Goal: Check status: Check status

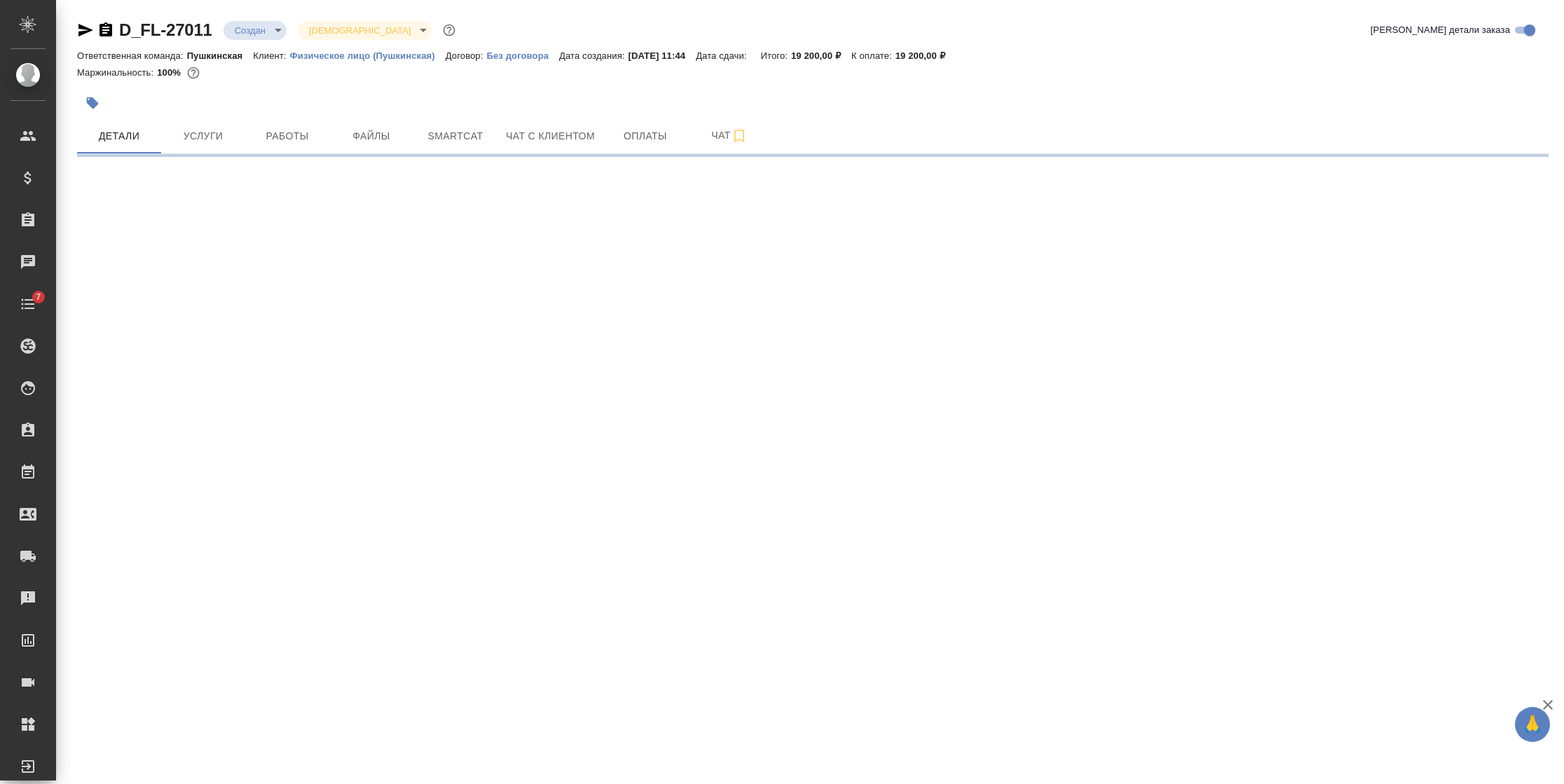
select select "RU"
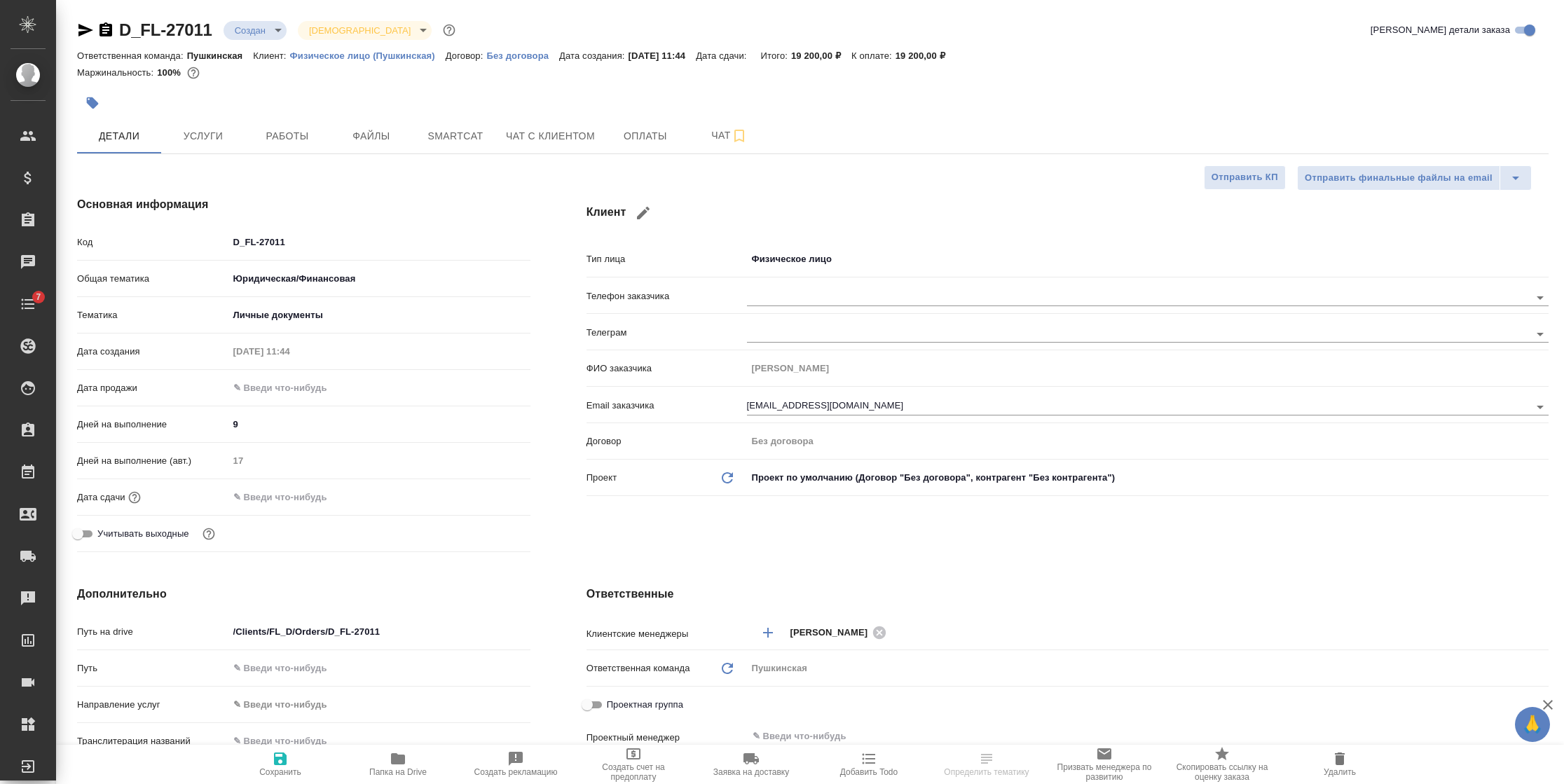
type textarea "x"
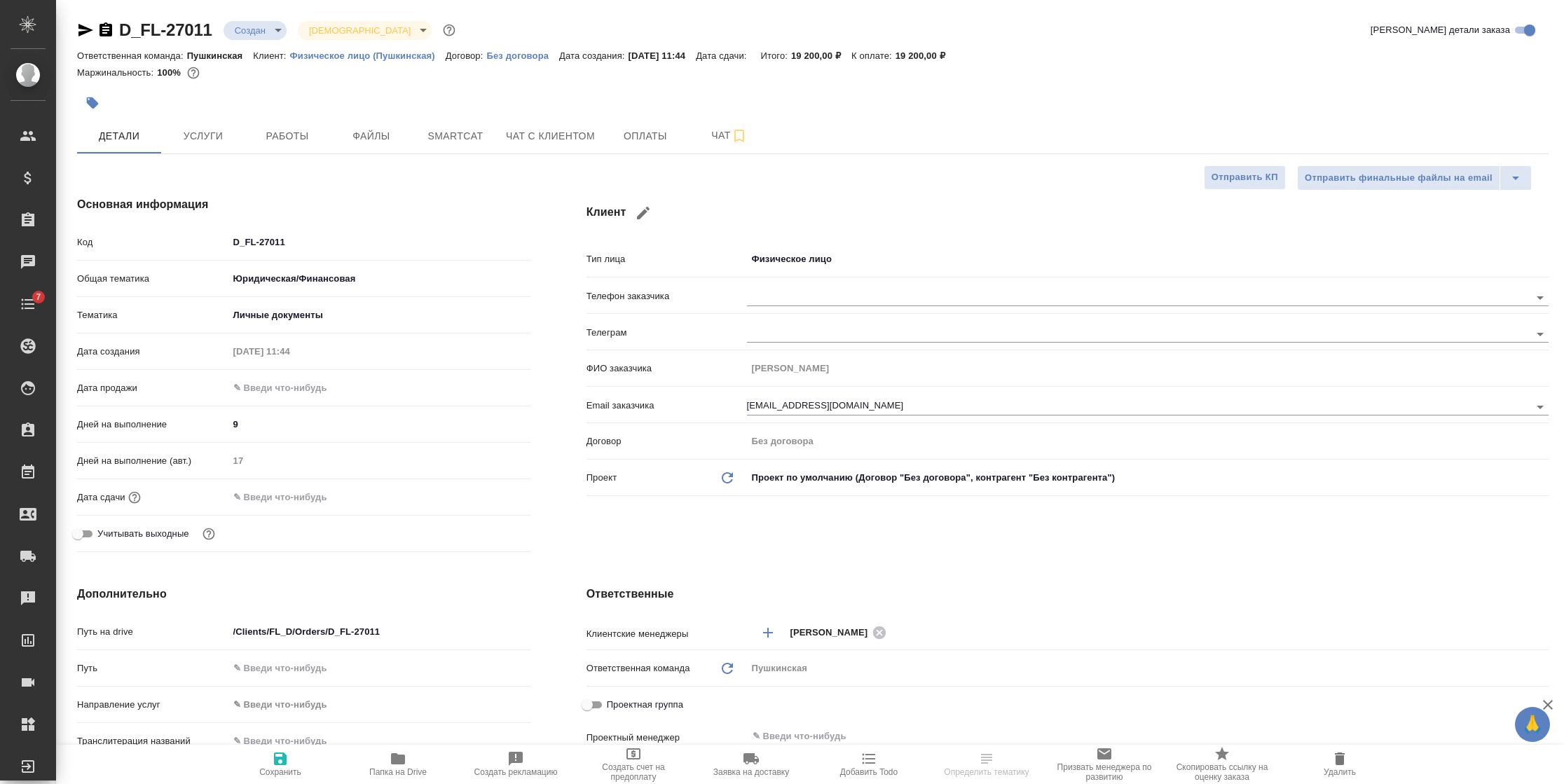
type textarea "x"
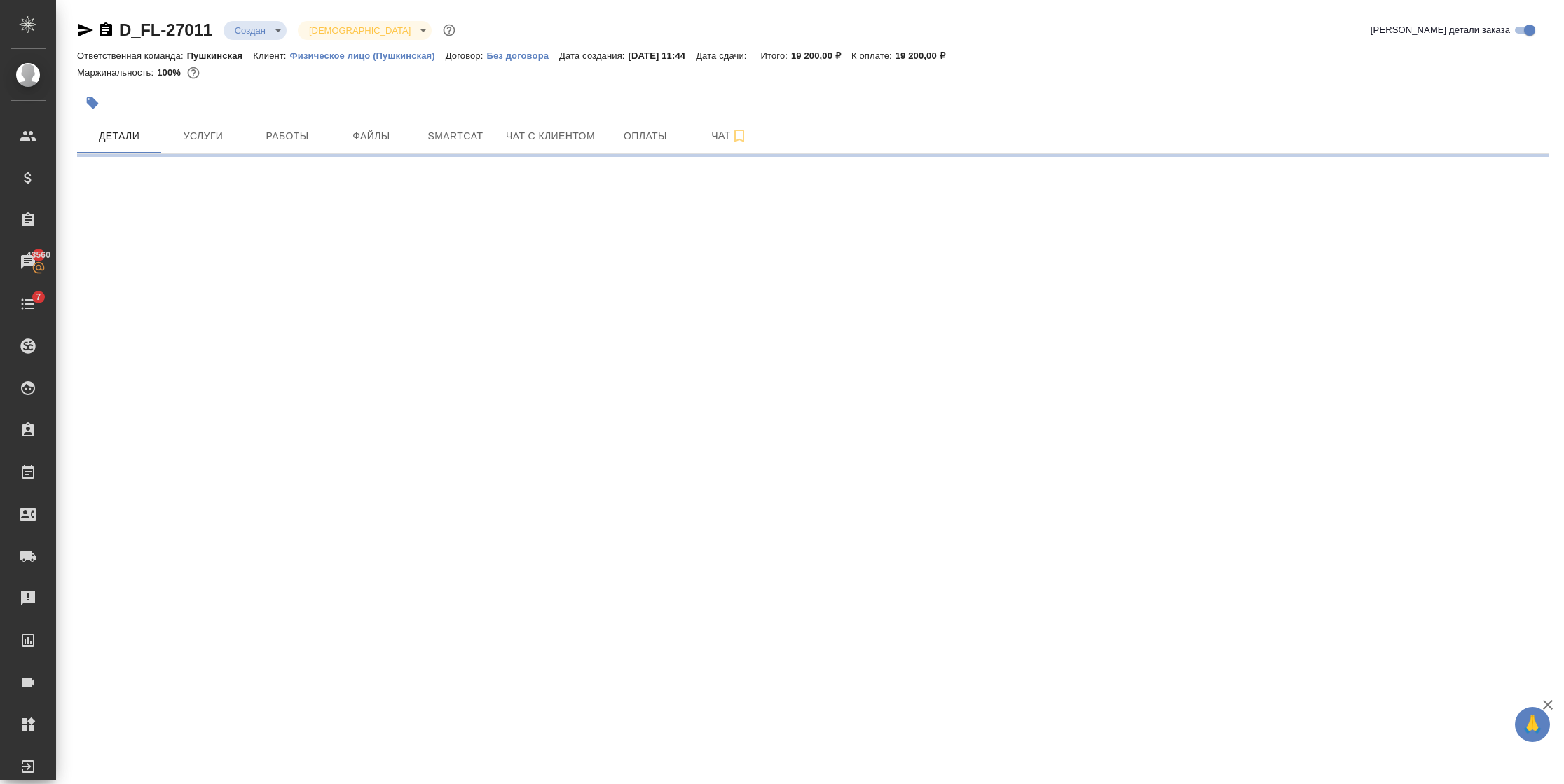
select select "RU"
